Goal: Task Accomplishment & Management: Complete application form

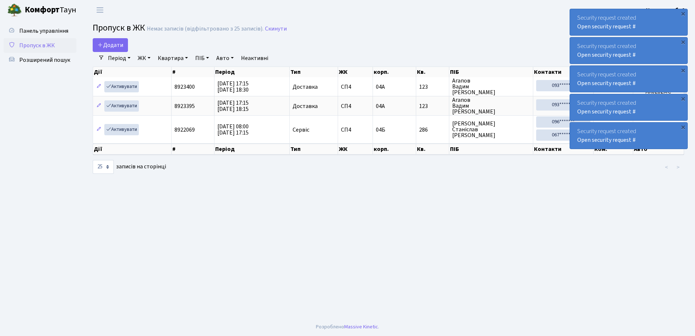
select select "25"
click at [683, 13] on div "×" at bounding box center [683, 13] width 7 height 7
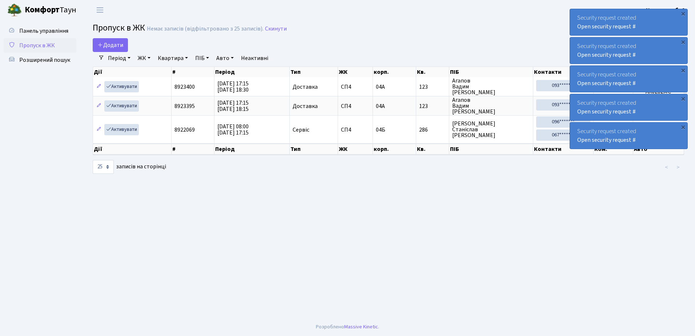
click at [683, 13] on div "×" at bounding box center [683, 13] width 7 height 7
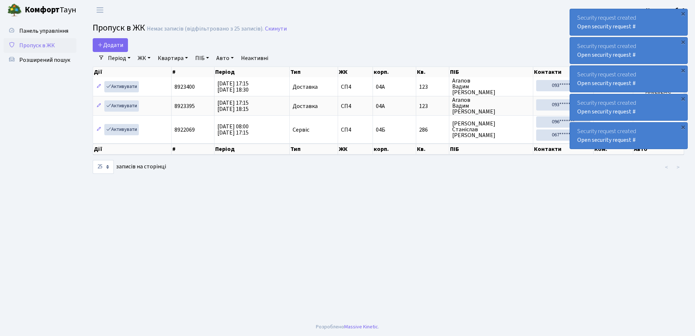
click at [683, 13] on div "×" at bounding box center [683, 13] width 7 height 7
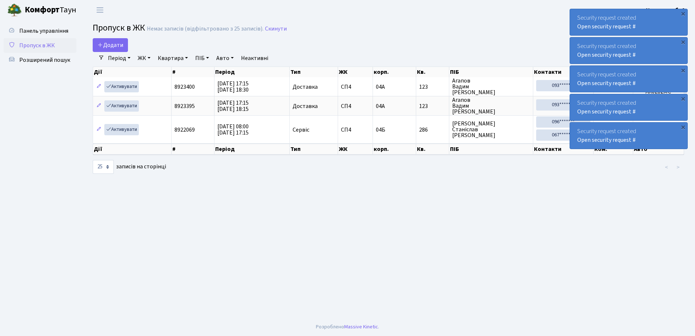
click at [683, 13] on div "×" at bounding box center [683, 13] width 7 height 7
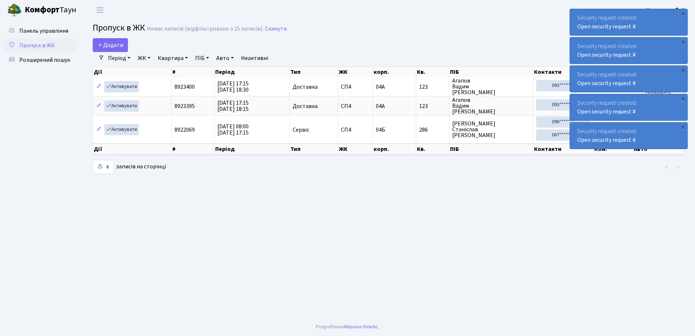
click at [683, 13] on div "×" at bounding box center [683, 13] width 7 height 7
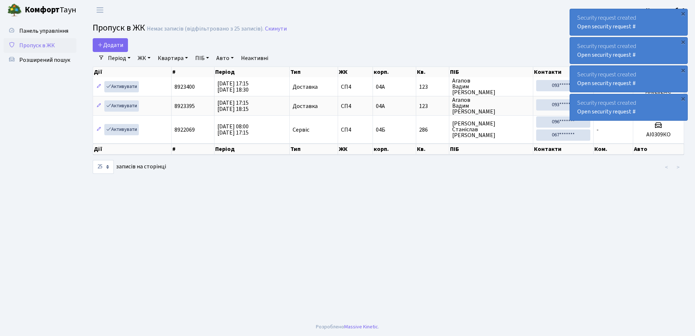
click at [683, 13] on div "×" at bounding box center [683, 13] width 7 height 7
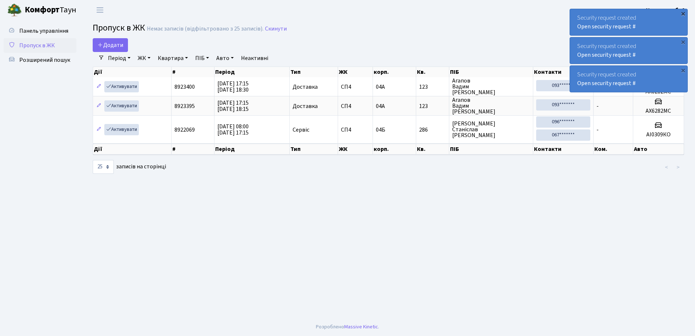
click at [683, 13] on div "×" at bounding box center [683, 13] width 7 height 7
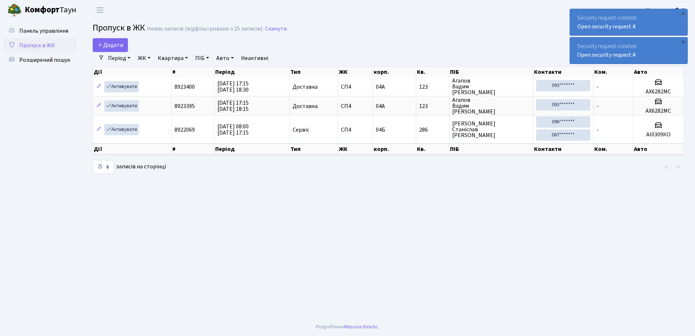
click at [683, 13] on div "×" at bounding box center [683, 13] width 7 height 7
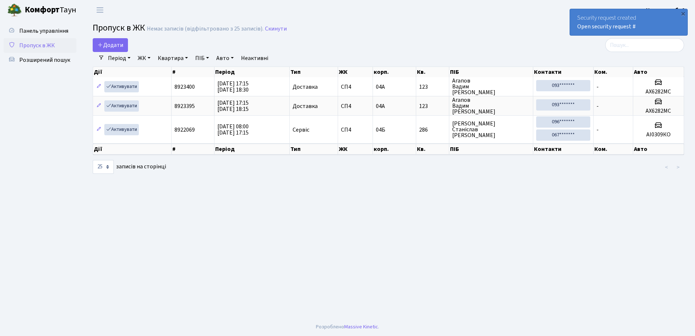
click at [683, 13] on div "×" at bounding box center [683, 13] width 7 height 7
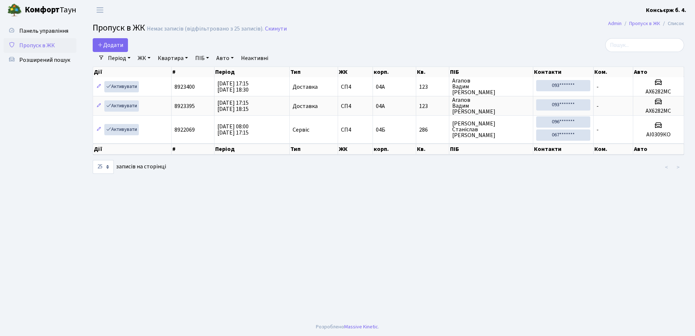
drag, startPoint x: 620, startPoint y: 86, endPoint x: 557, endPoint y: 42, distance: 76.9
click at [557, 42] on div at bounding box center [589, 45] width 190 height 14
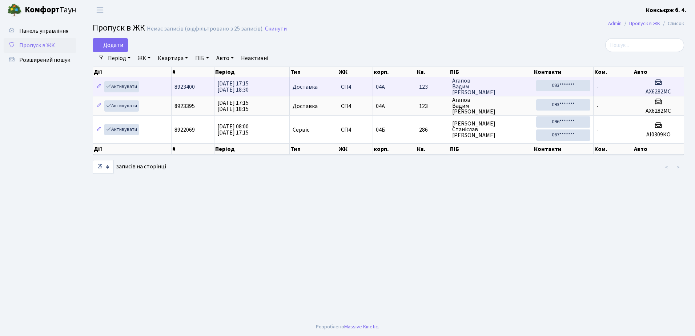
click at [654, 86] on icon at bounding box center [658, 82] width 9 height 9
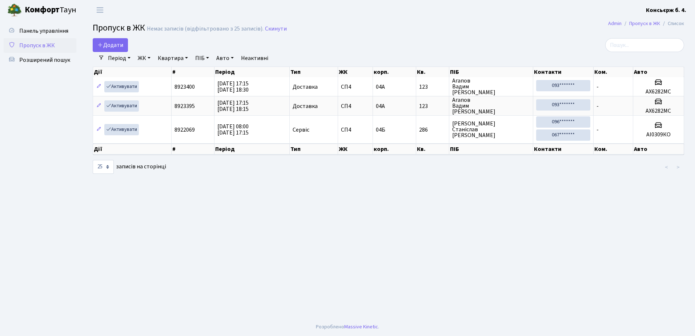
drag, startPoint x: 654, startPoint y: 85, endPoint x: 540, endPoint y: 35, distance: 124.9
click at [540, 35] on h2 "Пропуск в ЖК Немає записів (відфільтровано з 25 записів). Скинути" at bounding box center [389, 29] width 592 height 12
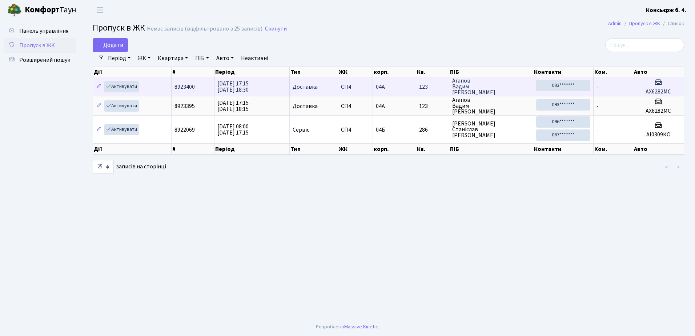
click at [492, 87] on span "Агапов Вадим Олександрович" at bounding box center [491, 86] width 78 height 17
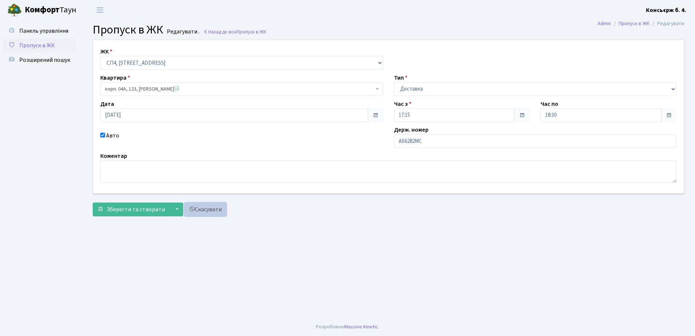
click at [197, 209] on link "Скасувати" at bounding box center [205, 210] width 42 height 14
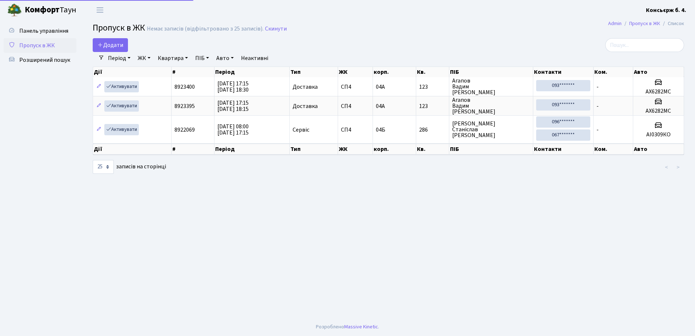
select select "25"
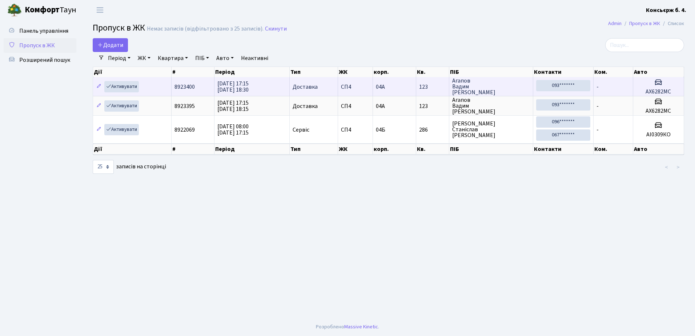
click at [502, 84] on span "Агапов Вадим Олександрович" at bounding box center [491, 86] width 78 height 17
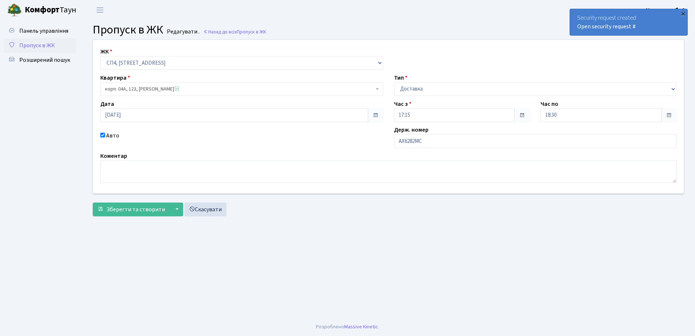
drag, startPoint x: 0, startPoint y: 0, endPoint x: 683, endPoint y: 13, distance: 683.0
click at [683, 13] on div "×" at bounding box center [683, 13] width 7 height 7
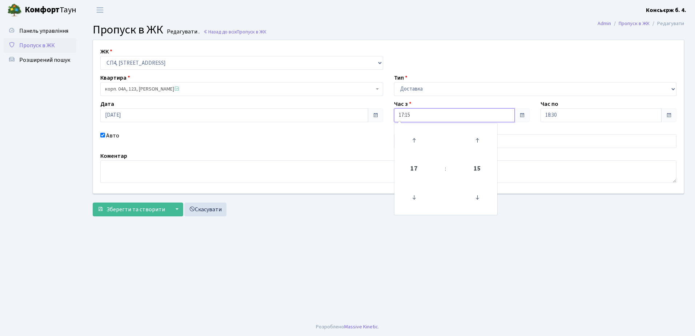
click at [428, 115] on input "17:15" at bounding box center [454, 115] width 121 height 14
click at [414, 138] on icon at bounding box center [414, 141] width 20 height 20
click at [414, 197] on icon at bounding box center [414, 198] width 20 height 20
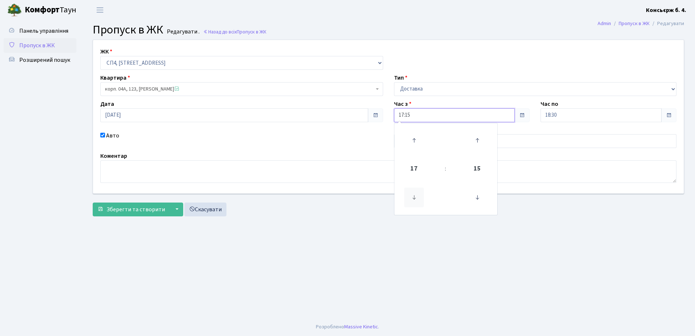
click at [414, 197] on icon at bounding box center [414, 198] width 20 height 20
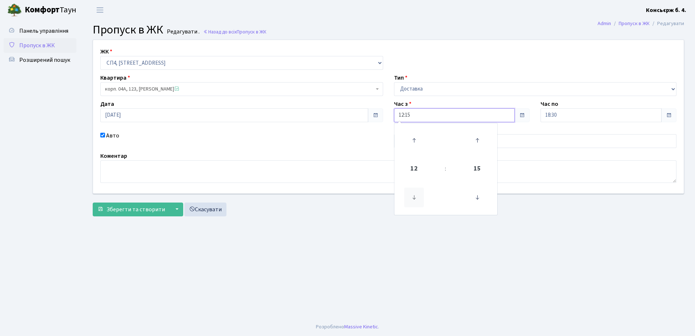
click at [414, 197] on icon at bounding box center [414, 198] width 20 height 20
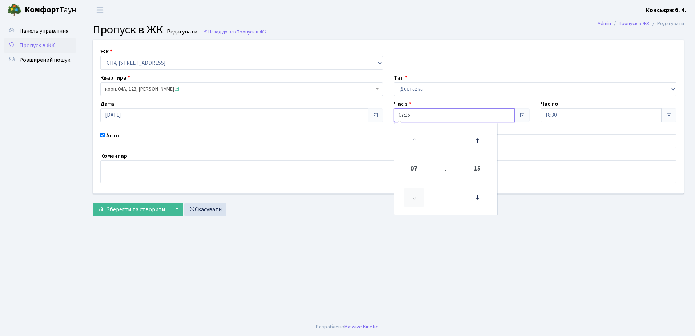
click at [414, 197] on icon at bounding box center [414, 198] width 20 height 20
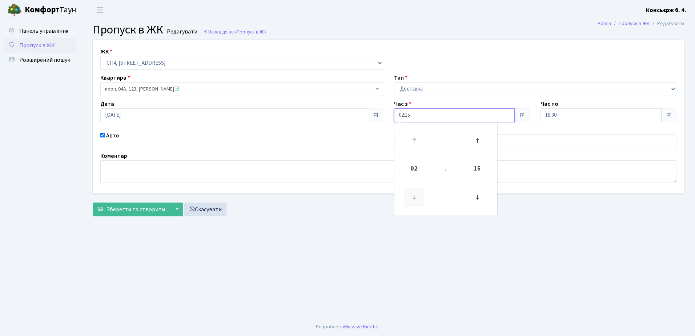
click at [414, 197] on icon at bounding box center [414, 198] width 20 height 20
click at [414, 140] on icon at bounding box center [414, 141] width 20 height 20
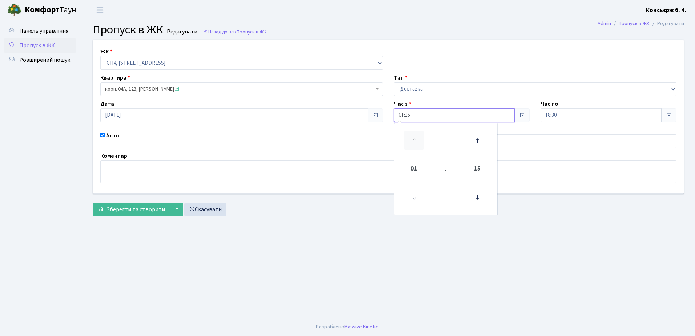
click at [414, 140] on icon at bounding box center [414, 141] width 20 height 20
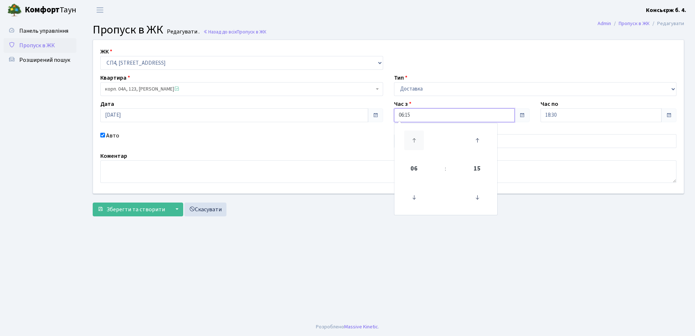
click at [414, 140] on icon at bounding box center [414, 141] width 20 height 20
click at [413, 195] on icon at bounding box center [414, 198] width 20 height 20
click at [478, 197] on icon at bounding box center [478, 198] width 20 height 20
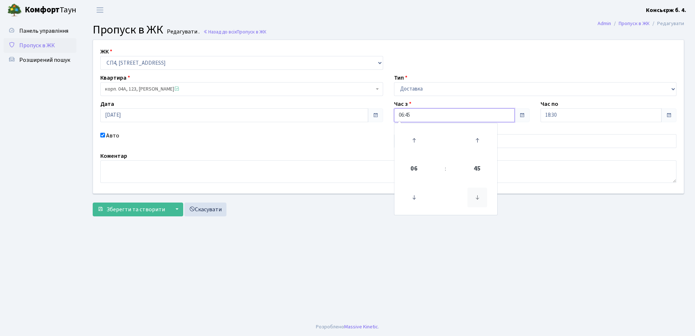
click at [478, 197] on icon at bounding box center [478, 198] width 20 height 20
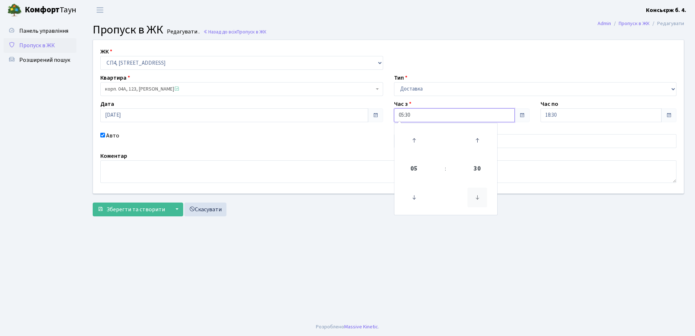
click at [478, 197] on icon at bounding box center [478, 198] width 20 height 20
click at [414, 140] on icon at bounding box center [414, 141] width 20 height 20
type input "07:15"
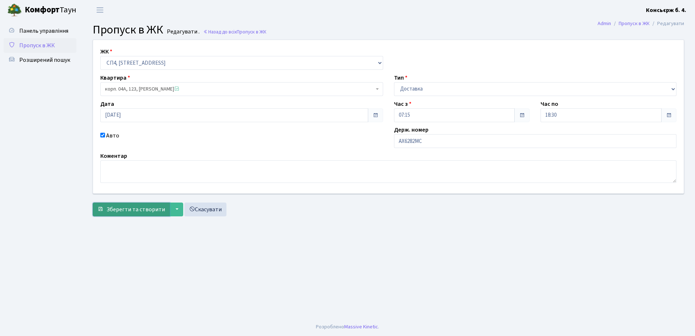
click at [140, 208] on span "Зберегти та створити" at bounding box center [136, 209] width 59 height 8
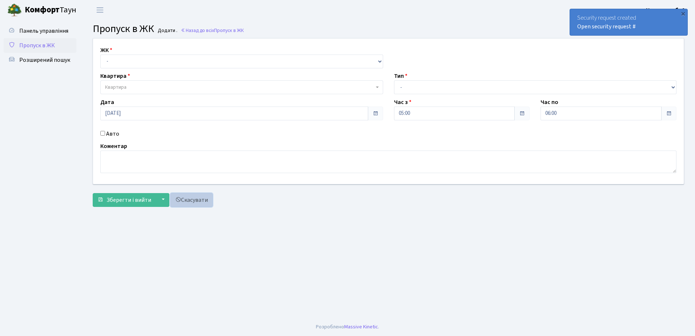
click at [193, 200] on link "Скасувати" at bounding box center [192, 200] width 42 height 14
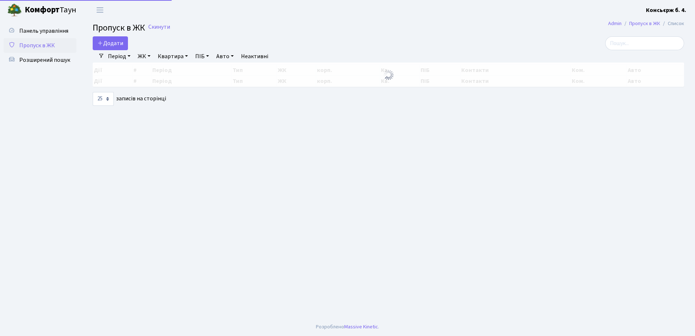
select select "25"
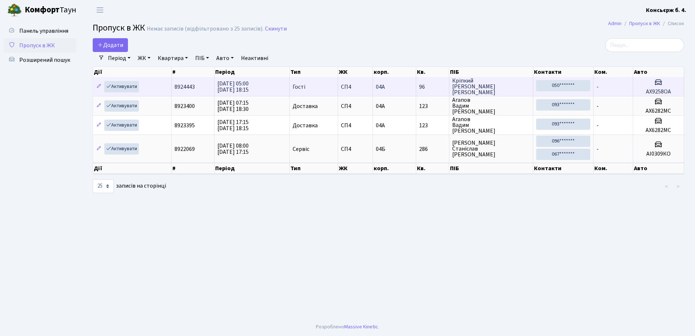
click at [248, 89] on span "[DATE] 05:00 [DATE] 18:15" at bounding box center [232, 87] width 31 height 14
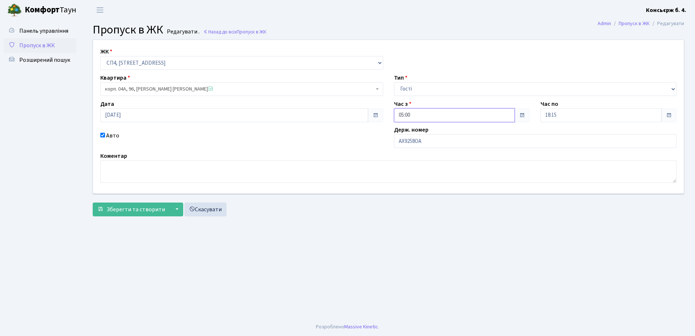
click at [470, 116] on input "05:00" at bounding box center [454, 115] width 121 height 14
click at [414, 138] on icon at bounding box center [414, 141] width 20 height 20
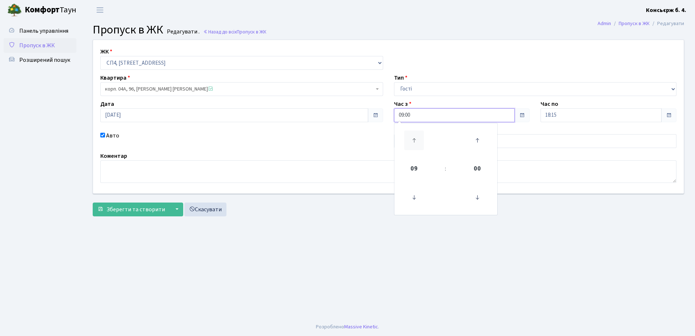
click at [414, 138] on icon at bounding box center [414, 141] width 20 height 20
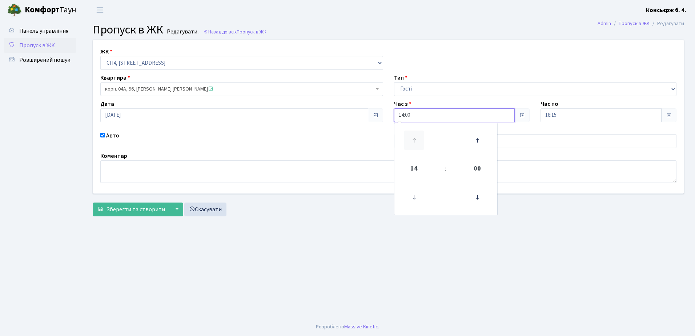
click at [414, 138] on icon at bounding box center [414, 141] width 20 height 20
type input "18:00"
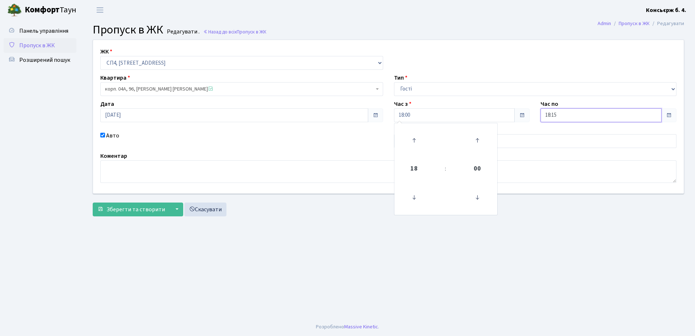
click at [568, 114] on input "18:15" at bounding box center [601, 115] width 121 height 14
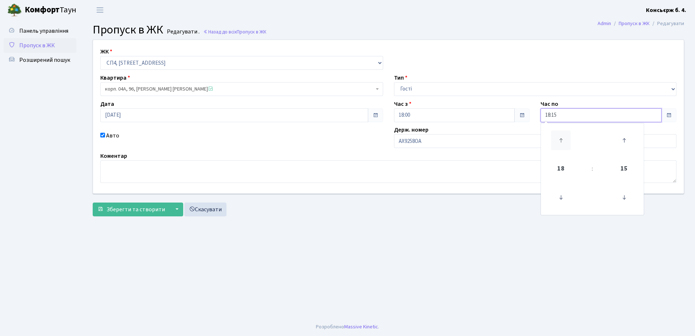
click at [561, 139] on icon at bounding box center [561, 141] width 20 height 20
click at [560, 195] on icon at bounding box center [561, 198] width 20 height 20
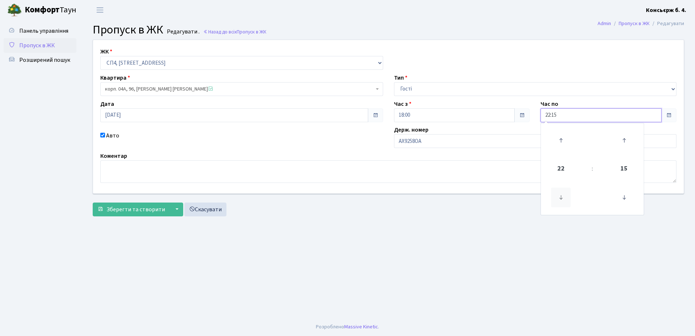
type input "21:15"
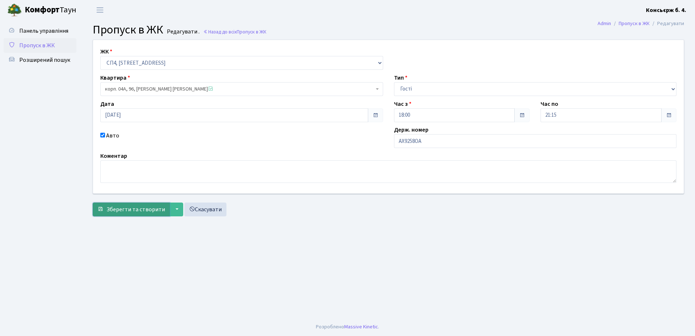
click at [143, 205] on button "Зберегти та створити" at bounding box center [131, 210] width 77 height 14
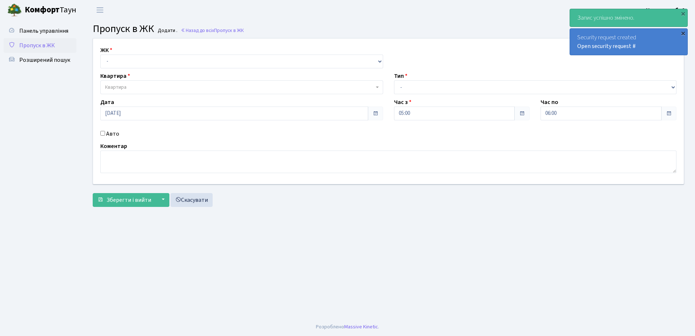
click at [684, 32] on div "×" at bounding box center [683, 32] width 7 height 7
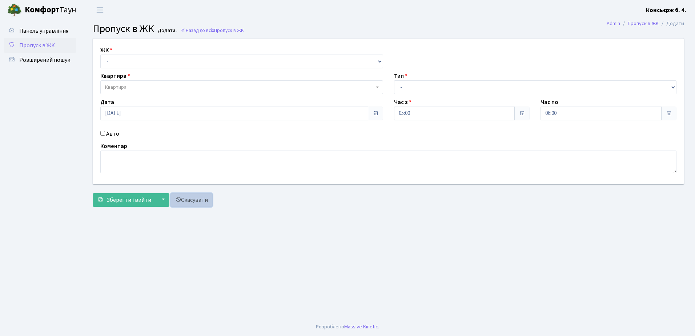
click at [184, 200] on link "Скасувати" at bounding box center [192, 200] width 42 height 14
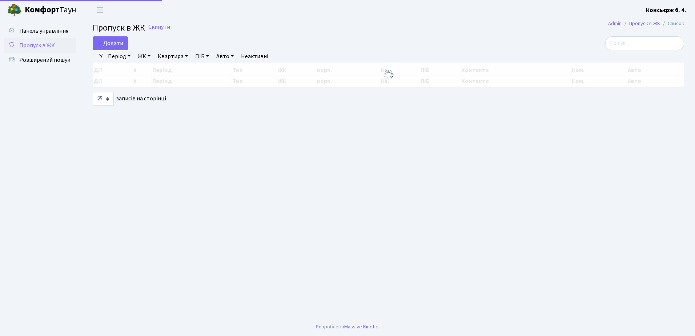
select select "25"
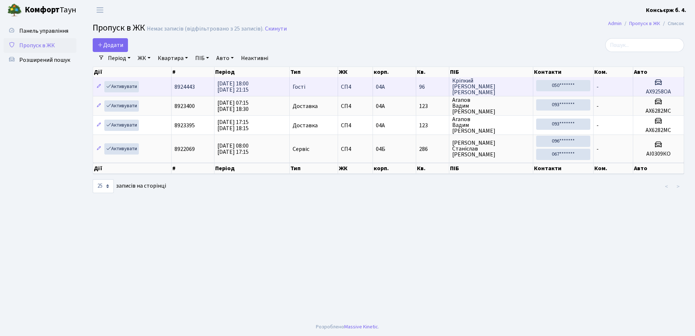
click at [390, 88] on td "04А" at bounding box center [394, 86] width 43 height 19
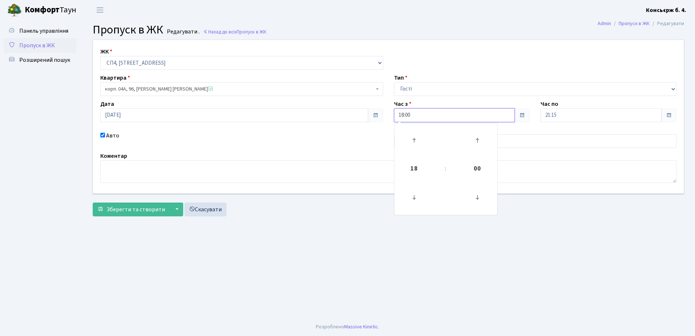
click at [427, 115] on input "18:00" at bounding box center [454, 115] width 121 height 14
click at [415, 195] on icon at bounding box center [414, 198] width 20 height 20
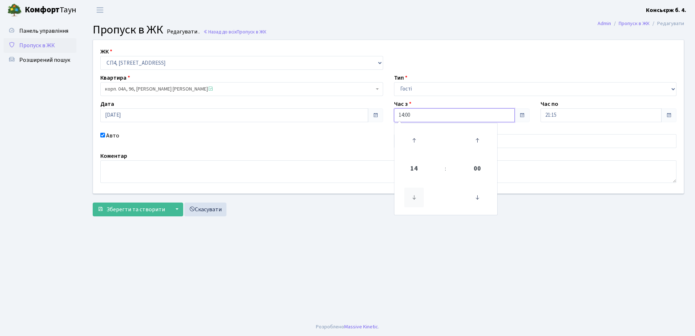
click at [415, 195] on icon at bounding box center [414, 198] width 20 height 20
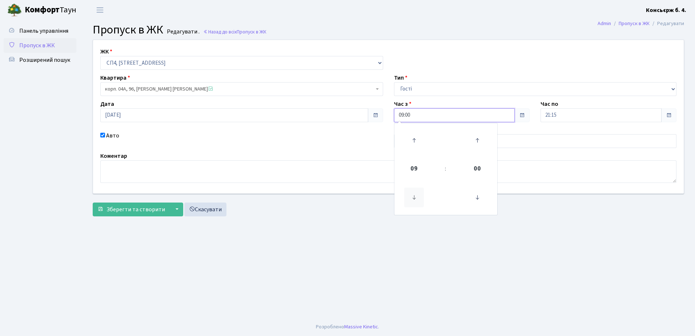
click at [415, 195] on icon at bounding box center [414, 198] width 20 height 20
type input "07:00"
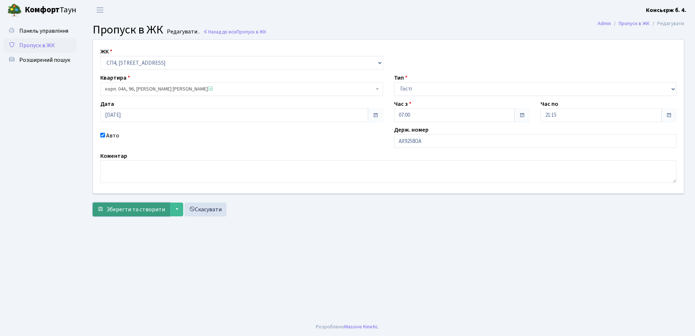
click at [143, 205] on button "Зберегти та створити" at bounding box center [131, 210] width 77 height 14
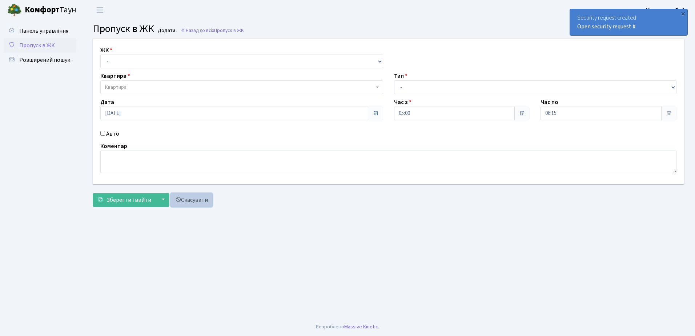
click at [192, 200] on link "Скасувати" at bounding box center [192, 200] width 42 height 14
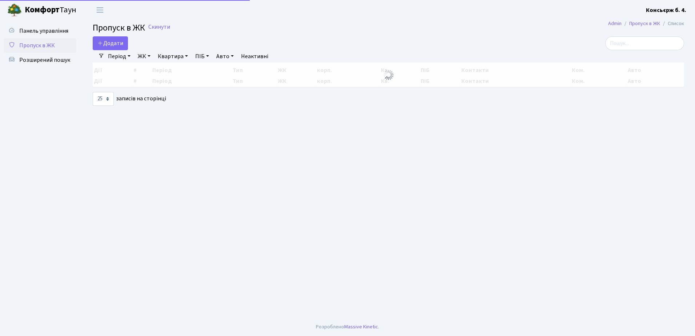
select select "25"
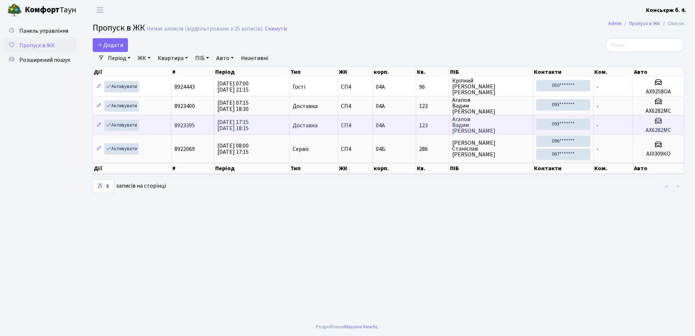
click at [263, 125] on td "28.08.2025 17:15 28.08.2025 18:15" at bounding box center [252, 124] width 75 height 19
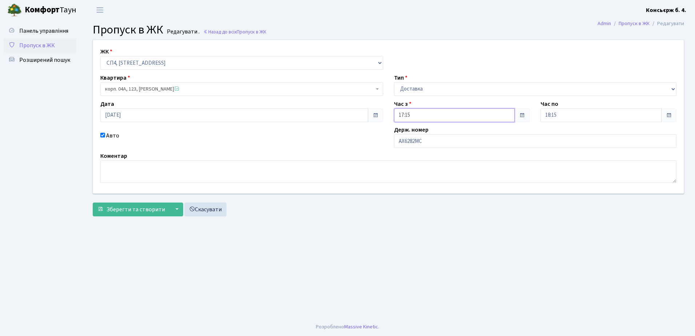
click at [417, 115] on input "17:15" at bounding box center [454, 115] width 121 height 14
click at [414, 141] on icon at bounding box center [414, 141] width 20 height 20
type input "18:15"
click at [570, 115] on input "18:15" at bounding box center [601, 115] width 121 height 14
click at [560, 142] on icon at bounding box center [561, 141] width 20 height 20
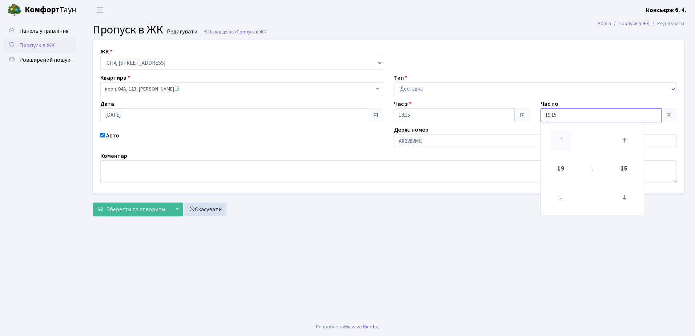
click at [560, 142] on icon at bounding box center [561, 141] width 20 height 20
type input "21:15"
click at [129, 211] on span "Зберегти та створити" at bounding box center [136, 209] width 59 height 8
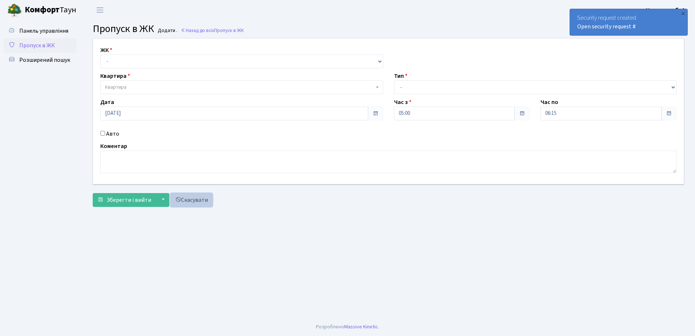
click at [184, 197] on link "Скасувати" at bounding box center [192, 200] width 42 height 14
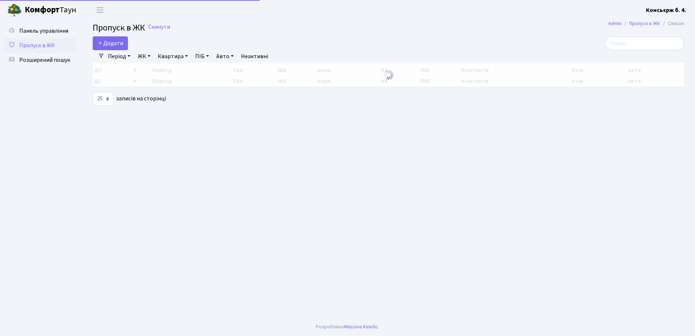
select select "25"
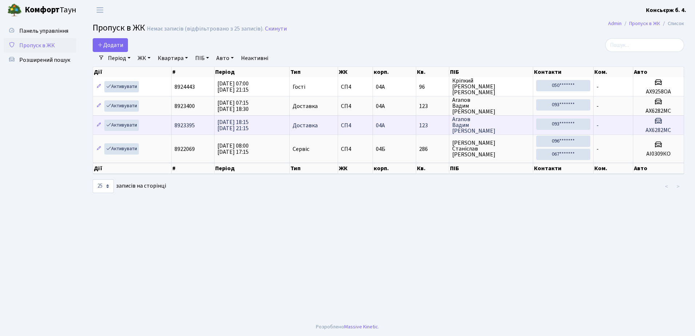
click at [311, 121] on td "Доставка" at bounding box center [314, 124] width 48 height 19
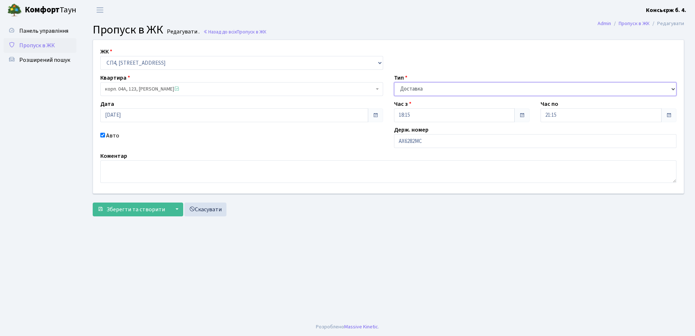
click at [478, 87] on select "- Доставка Таксі Гості Сервіс" at bounding box center [535, 89] width 283 height 14
select select "3"
click at [394, 82] on select "- Доставка Таксі Гості Сервіс" at bounding box center [535, 89] width 283 height 14
click at [146, 207] on span "Зберегти та створити" at bounding box center [136, 209] width 59 height 8
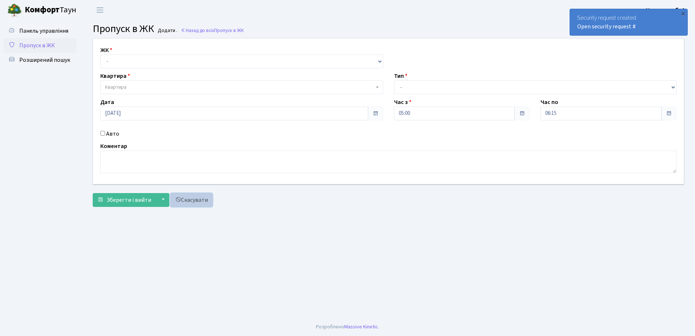
click at [193, 200] on link "Скасувати" at bounding box center [192, 200] width 42 height 14
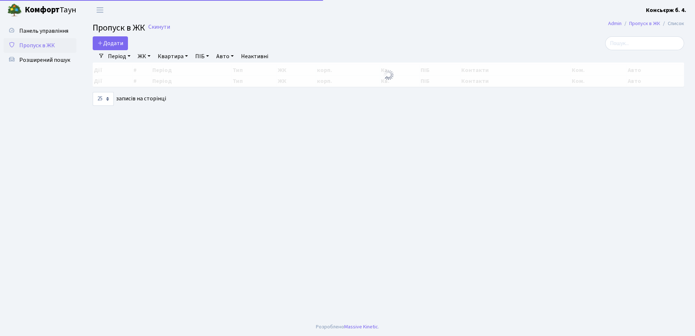
select select "25"
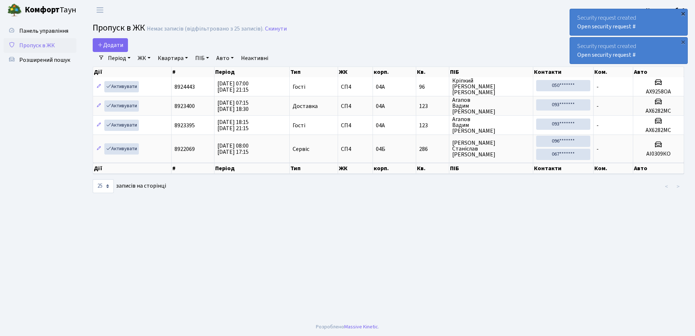
click at [683, 13] on div "×" at bounding box center [683, 13] width 7 height 7
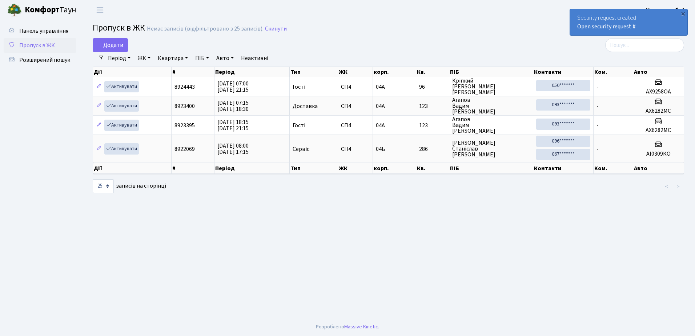
click at [683, 12] on div "×" at bounding box center [683, 13] width 7 height 7
